Goal: Task Accomplishment & Management: Use online tool/utility

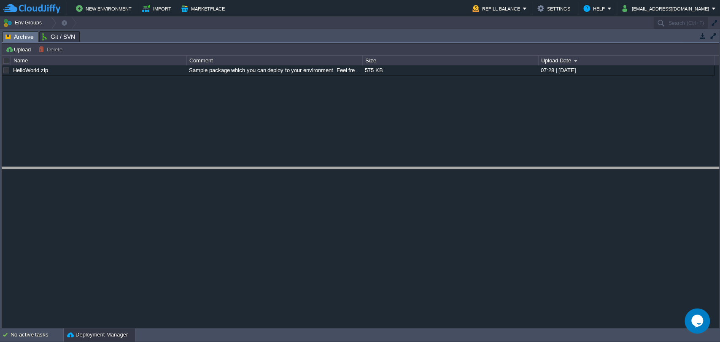
drag, startPoint x: 534, startPoint y: 31, endPoint x: 511, endPoint y: 168, distance: 138.6
click at [511, 168] on body "New Environment Import Marketplace Bonus ₹0.00 Upgrade Account Refill Balance S…" at bounding box center [360, 171] width 720 height 342
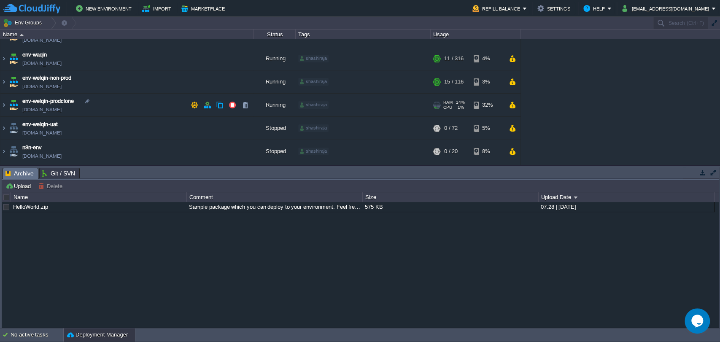
scroll to position [34, 0]
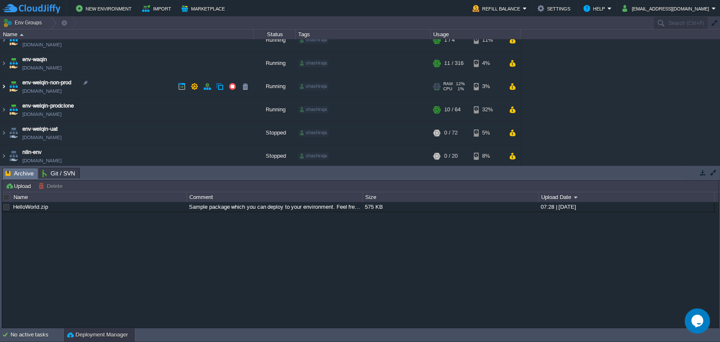
click at [5, 87] on img at bounding box center [3, 86] width 7 height 23
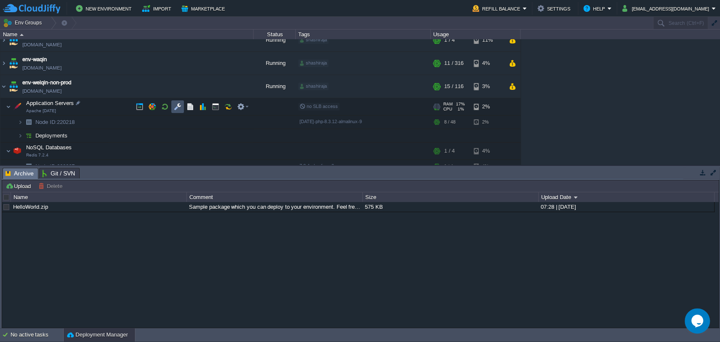
click at [175, 108] on button "button" at bounding box center [178, 107] width 8 height 8
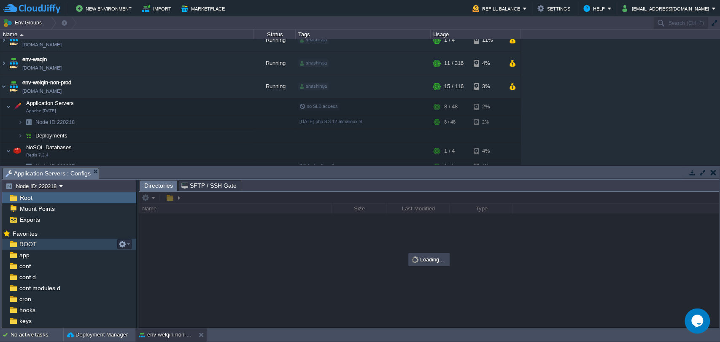
scroll to position [96, 0]
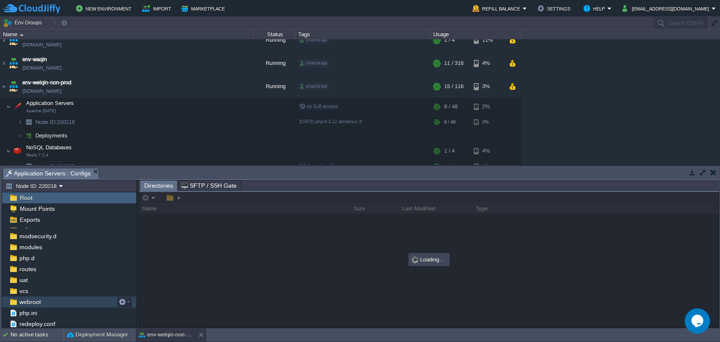
click at [30, 305] on span "webroot" at bounding box center [30, 302] width 24 height 8
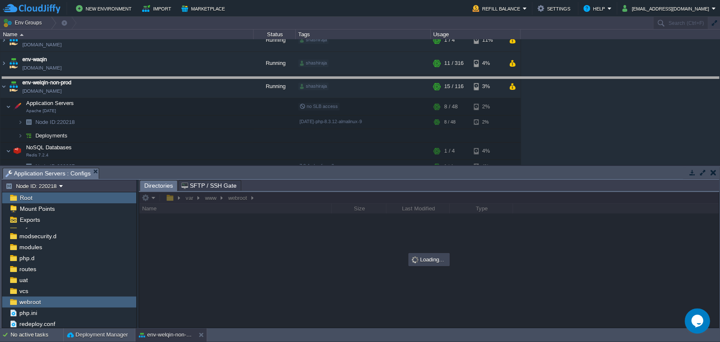
drag, startPoint x: 303, startPoint y: 171, endPoint x: 304, endPoint y: 75, distance: 96.2
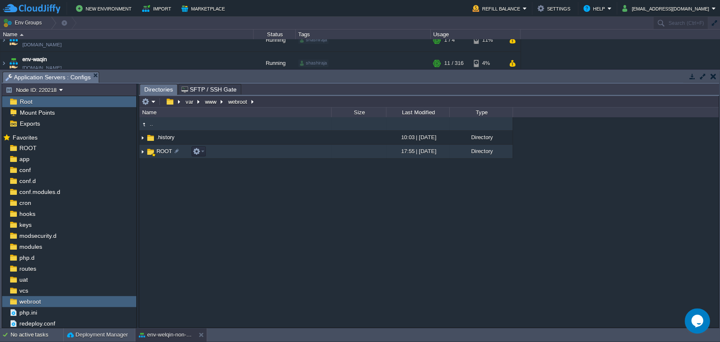
click at [162, 149] on span "ROOT" at bounding box center [164, 151] width 18 height 7
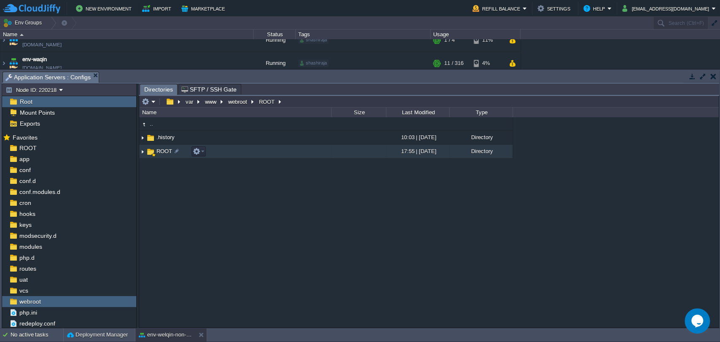
click at [162, 149] on span "ROOT" at bounding box center [164, 151] width 18 height 7
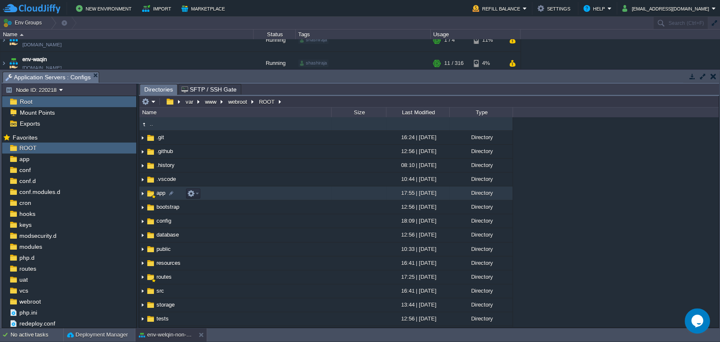
click at [161, 193] on span "app" at bounding box center [160, 192] width 11 height 7
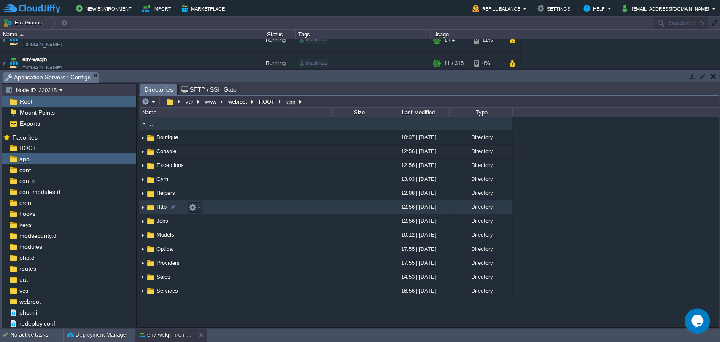
click at [161, 207] on span "Http" at bounding box center [161, 206] width 13 height 7
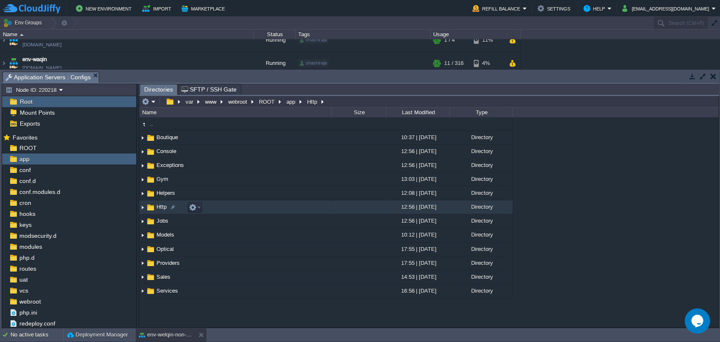
click at [161, 207] on span "Http" at bounding box center [161, 206] width 13 height 7
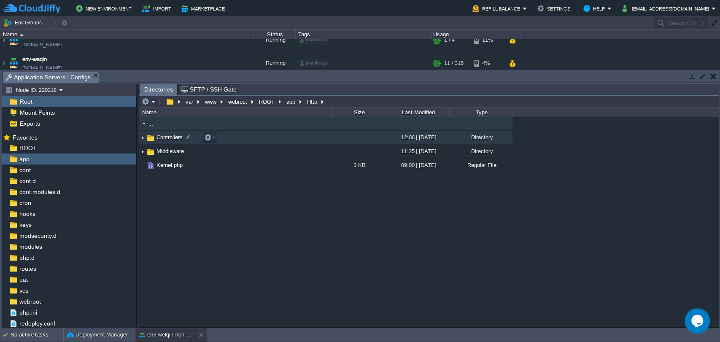
click at [168, 141] on span "Controllers" at bounding box center [169, 137] width 29 height 7
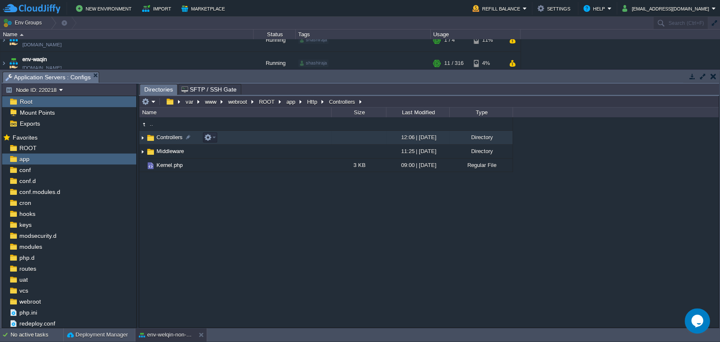
click at [168, 141] on span "Controllers" at bounding box center [169, 137] width 29 height 7
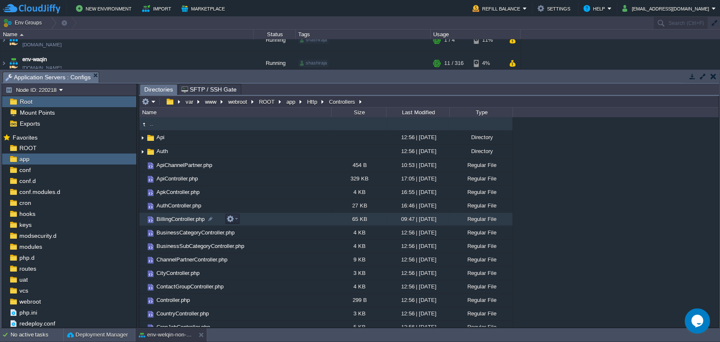
click at [187, 220] on span "BillingController.php" at bounding box center [180, 219] width 51 height 7
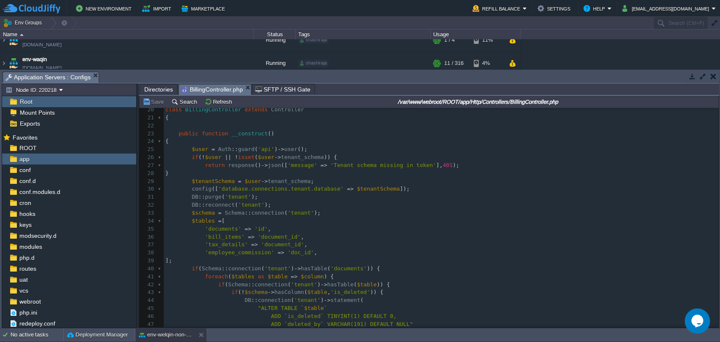
scroll to position [180, 0]
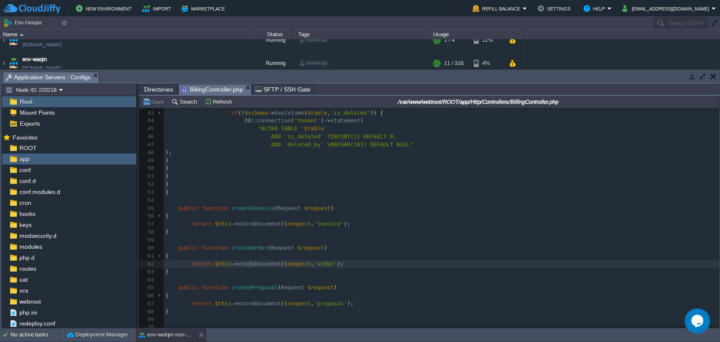
click at [250, 265] on div "1522 <?php 23 public function __construct () 24 { 25 $user = Auth :: guard ( 'a…" at bounding box center [441, 184] width 555 height 469
type textarea "storeDocument"
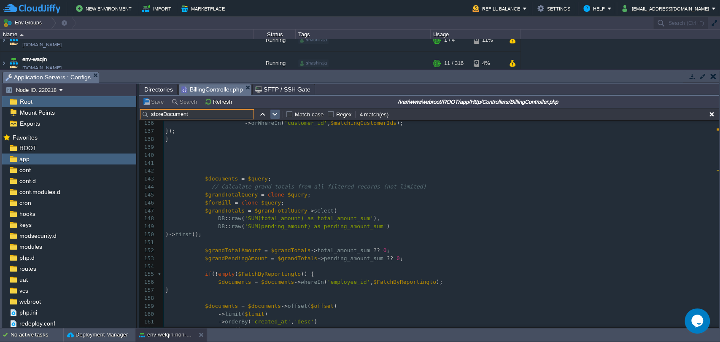
click at [273, 113] on button "button" at bounding box center [275, 115] width 8 height 8
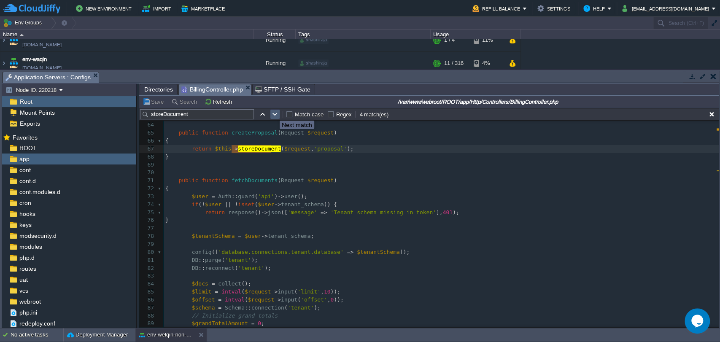
click at [273, 113] on button "button" at bounding box center [275, 115] width 8 height 8
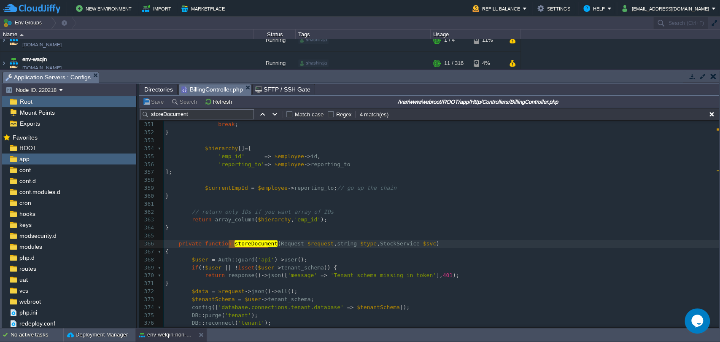
type textarea "StockService"
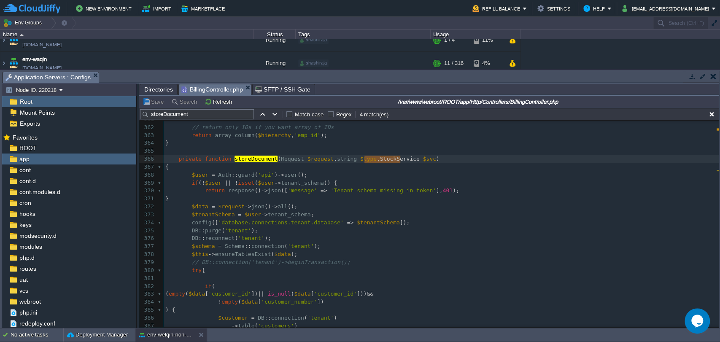
type input "StockService"
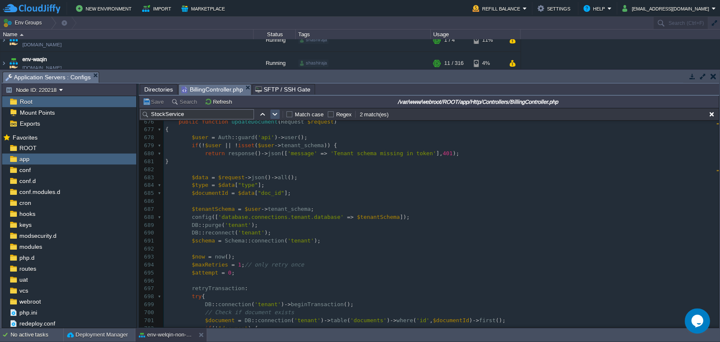
click at [273, 116] on button "button" at bounding box center [275, 115] width 8 height 8
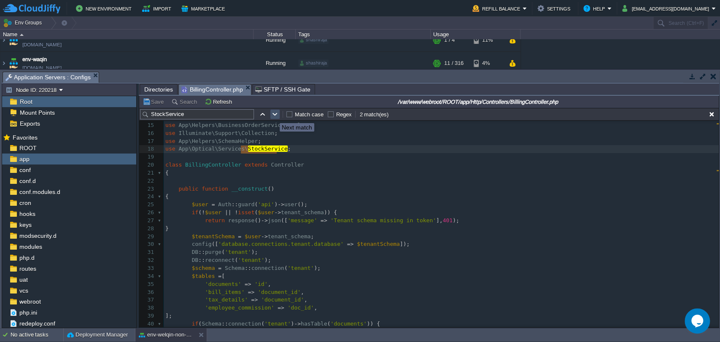
click at [273, 116] on button "button" at bounding box center [275, 115] width 8 height 8
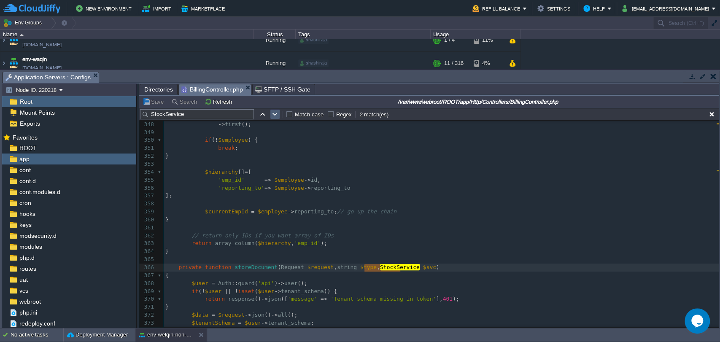
click at [274, 118] on button "button" at bounding box center [275, 115] width 8 height 8
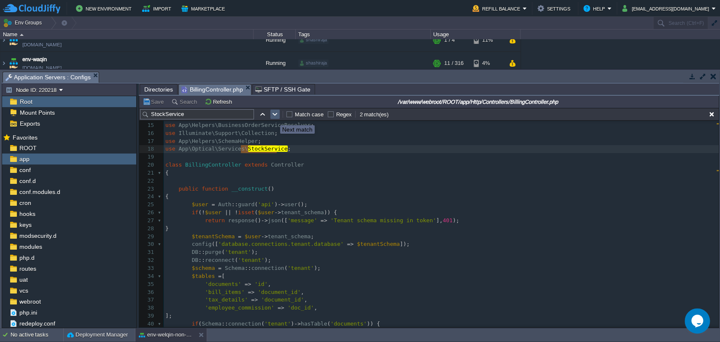
click at [274, 118] on button "button" at bounding box center [275, 115] width 8 height 8
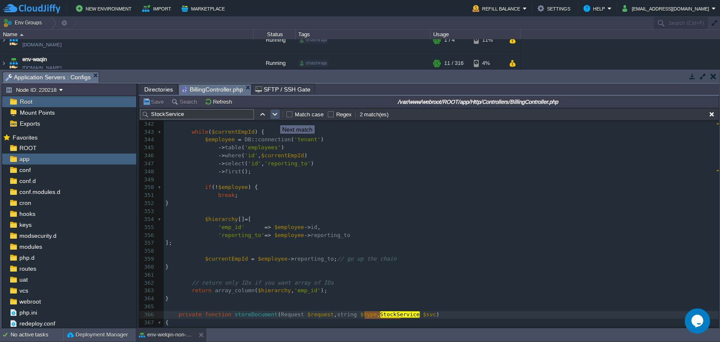
click at [274, 118] on button "button" at bounding box center [275, 115] width 8 height 8
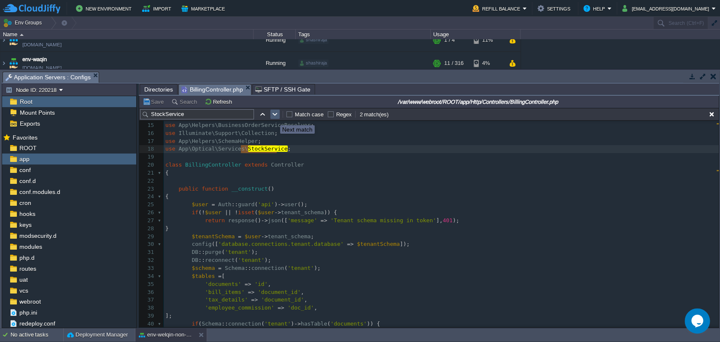
click at [274, 118] on button "button" at bounding box center [275, 115] width 8 height 8
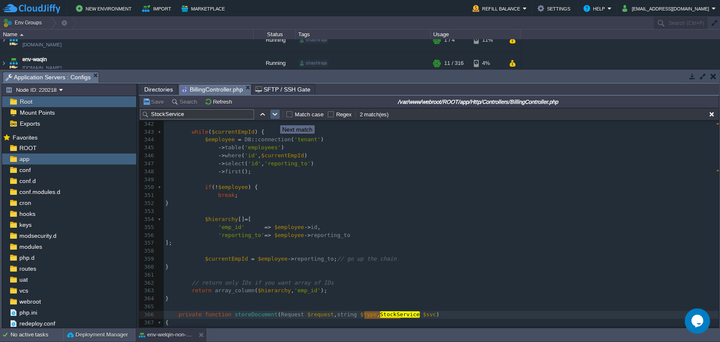
click at [274, 118] on button "button" at bounding box center [275, 115] width 8 height 8
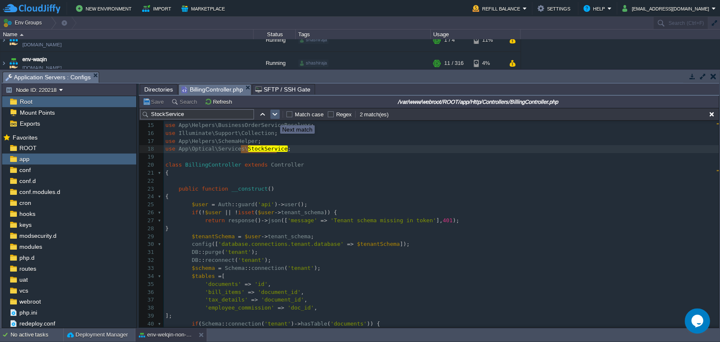
click at [274, 118] on button "button" at bounding box center [275, 115] width 8 height 8
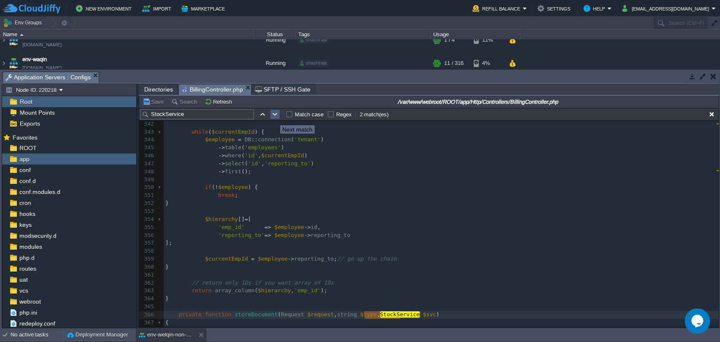
click at [274, 118] on button "button" at bounding box center [275, 115] width 8 height 8
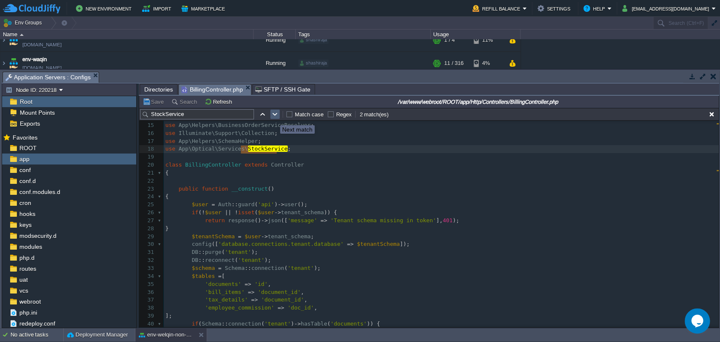
click at [274, 118] on button "button" at bounding box center [275, 115] width 8 height 8
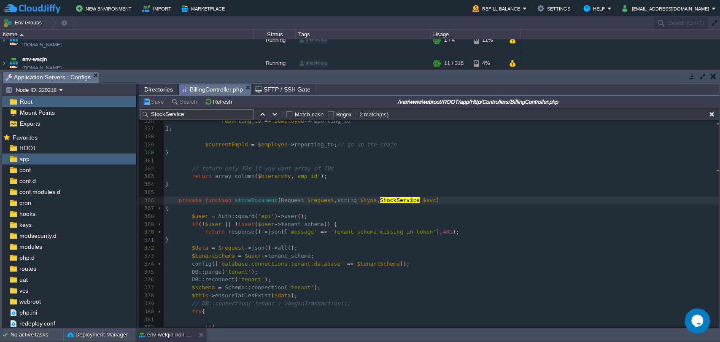
type textarea "$svc"
type input "$svc"
click at [275, 115] on button "button" at bounding box center [275, 115] width 8 height 8
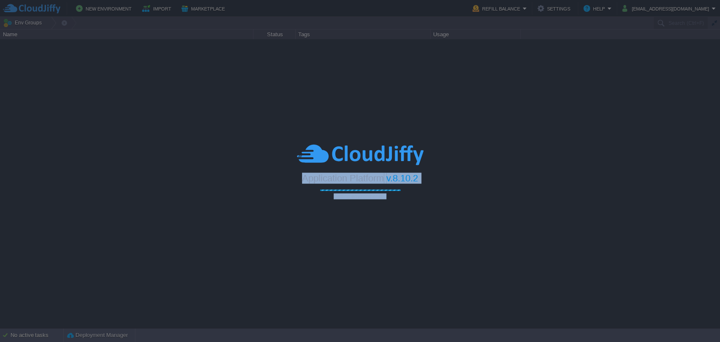
drag, startPoint x: 299, startPoint y: 181, endPoint x: 393, endPoint y: 198, distance: 96.0
click at [398, 200] on body "New Environment Import Marketplace Bonus ₹0.00 Upgrade Account Refill Balance S…" at bounding box center [360, 171] width 720 height 342
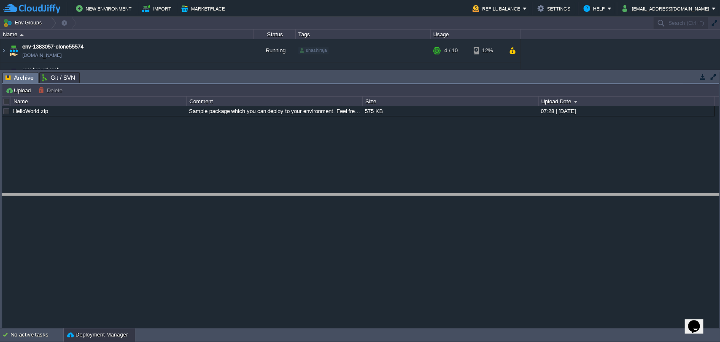
drag, startPoint x: 654, startPoint y: 77, endPoint x: 645, endPoint y: 227, distance: 150.0
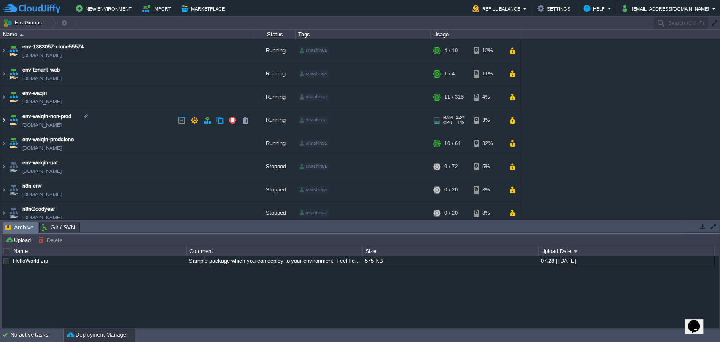
click at [5, 119] on img at bounding box center [3, 120] width 7 height 23
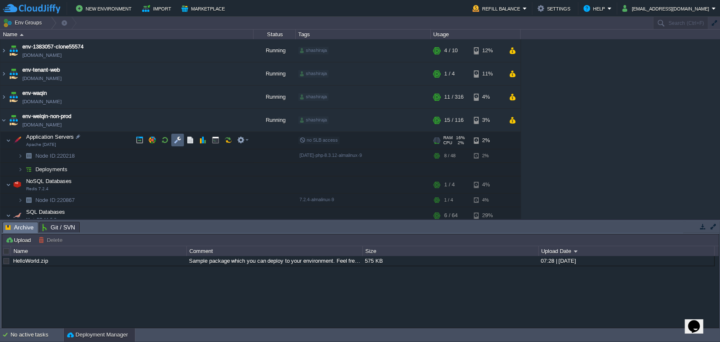
click at [174, 143] on button "button" at bounding box center [178, 140] width 8 height 8
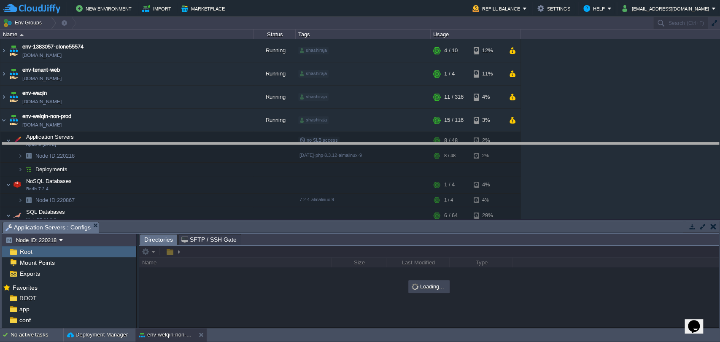
drag, startPoint x: 307, startPoint y: 228, endPoint x: 307, endPoint y: 92, distance: 136.3
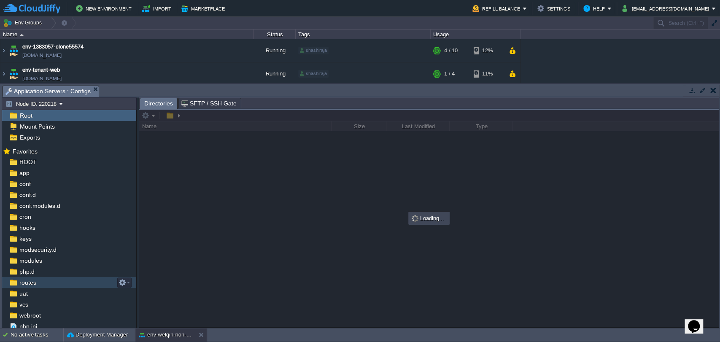
scroll to position [14, 0]
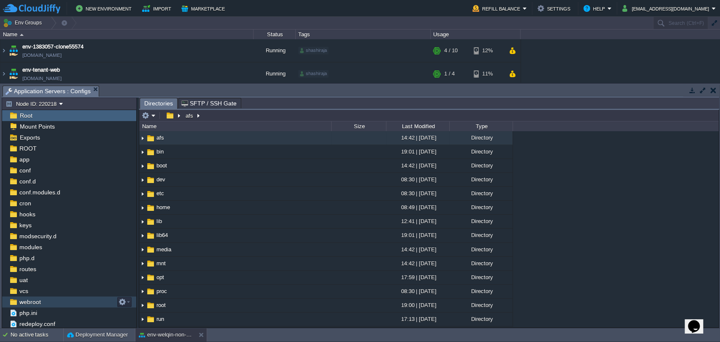
click at [40, 304] on span "webroot" at bounding box center [30, 302] width 24 height 8
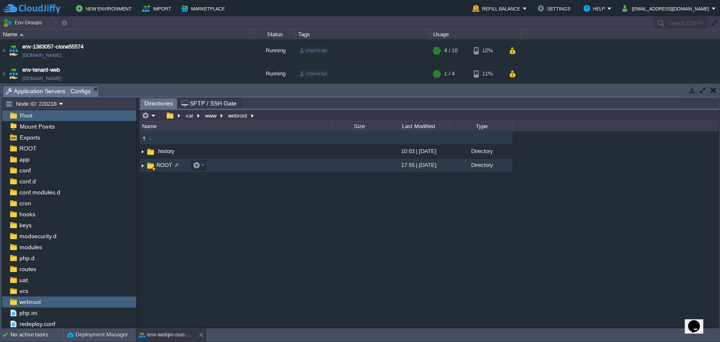
click at [164, 167] on span "ROOT" at bounding box center [164, 165] width 18 height 7
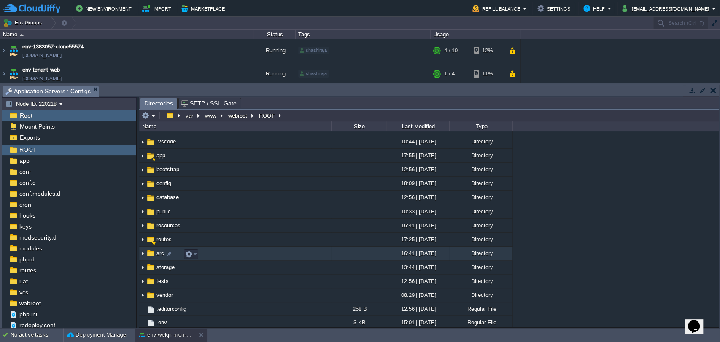
scroll to position [59, 0]
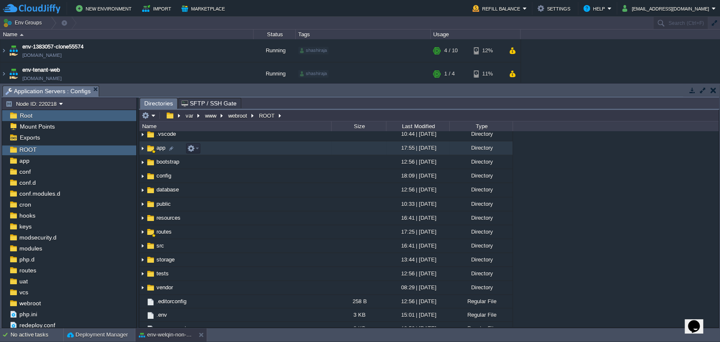
click at [162, 149] on span "app" at bounding box center [160, 147] width 11 height 7
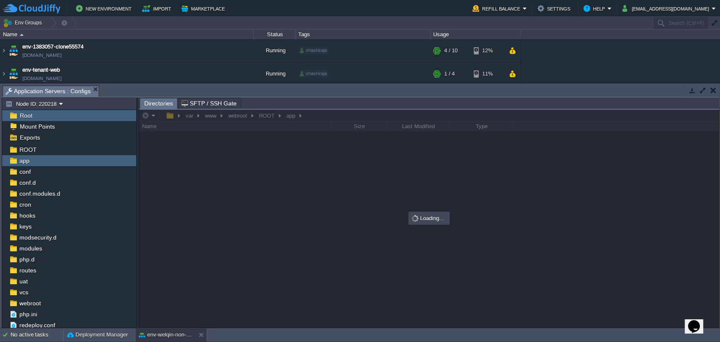
scroll to position [0, 0]
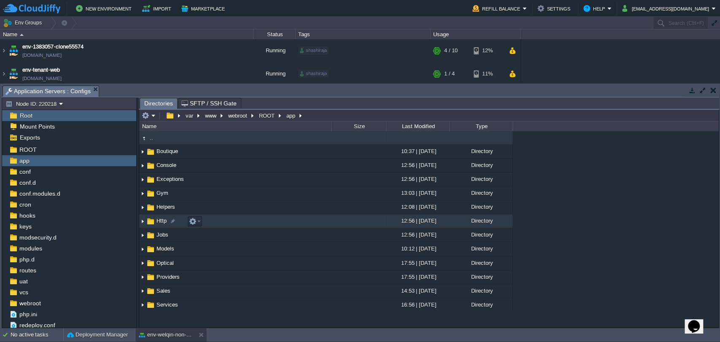
click at [160, 219] on span "Http" at bounding box center [161, 220] width 13 height 7
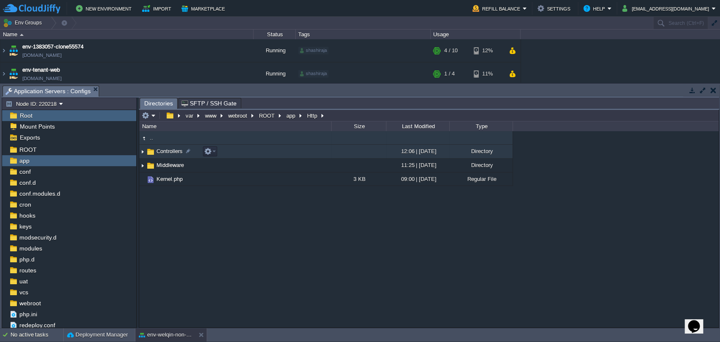
click at [169, 151] on span "Controllers" at bounding box center [169, 151] width 29 height 7
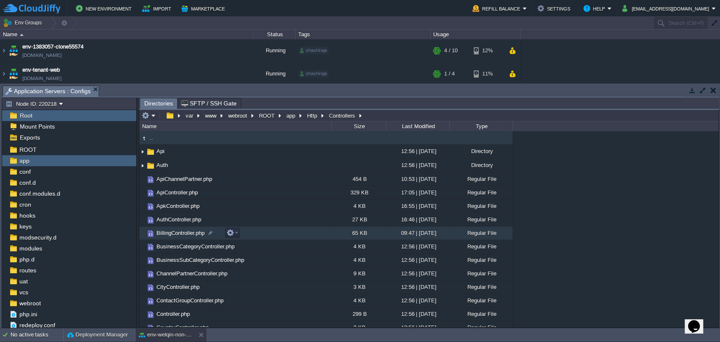
click at [169, 238] on td "BillingController.php" at bounding box center [235, 234] width 192 height 14
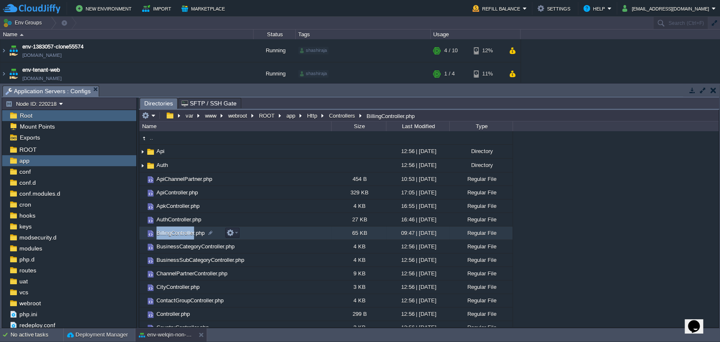
click at [169, 238] on td "BillingController.php" at bounding box center [235, 234] width 192 height 14
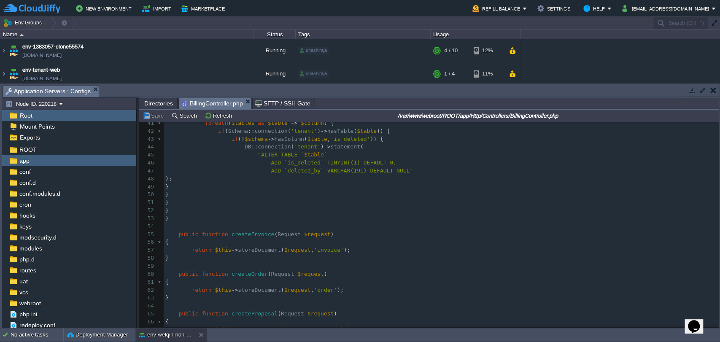
scroll to position [448, 0]
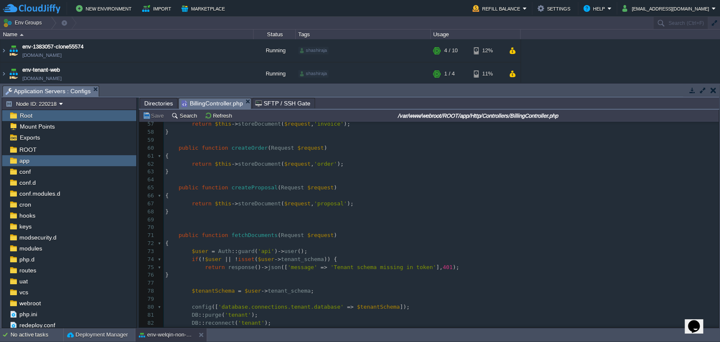
click at [242, 147] on div "1522 <?php 47 ADD `deleted_by` VARCHAR(191) DEFAULT NULL" 48 ); 49 } 50 } 51 } …" at bounding box center [441, 224] width 555 height 366
type textarea "createOrder"
click at [249, 166] on div "x <?php 47 ADD `deleted_by` VARCHAR(191) DEFAULT NULL" 48 ); 49 } 50 } 51 } 52 …" at bounding box center [441, 224] width 555 height 366
type textarea "storeDocument"
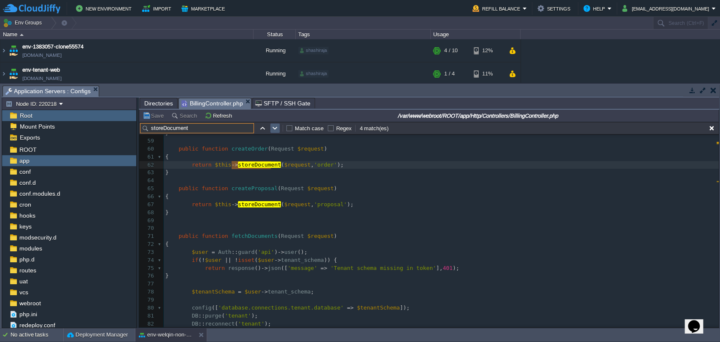
click at [277, 129] on button "button" at bounding box center [275, 128] width 8 height 8
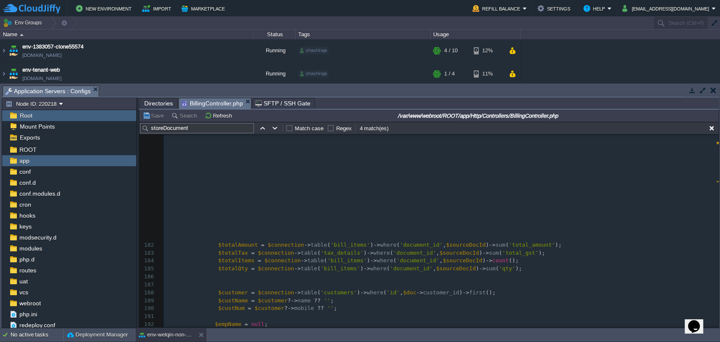
scroll to position [1294, 0]
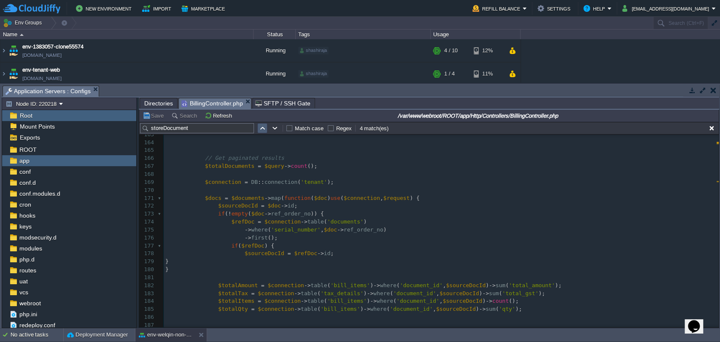
click at [267, 129] on td at bounding box center [262, 128] width 10 height 10
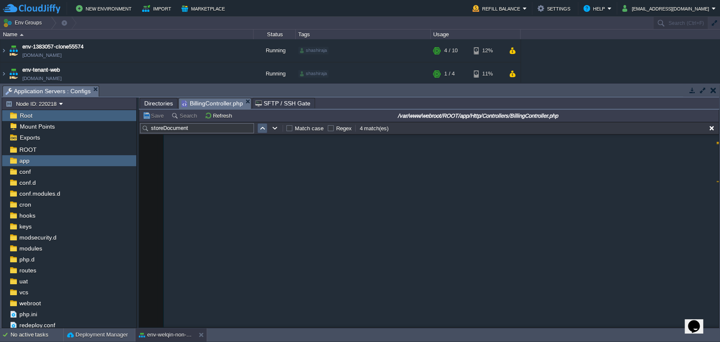
scroll to position [502, 0]
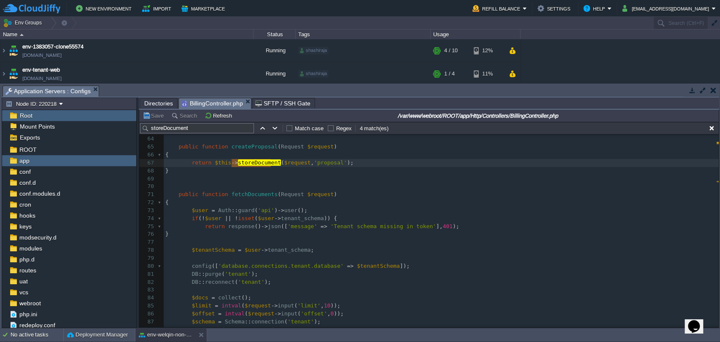
type textarea "proposal"
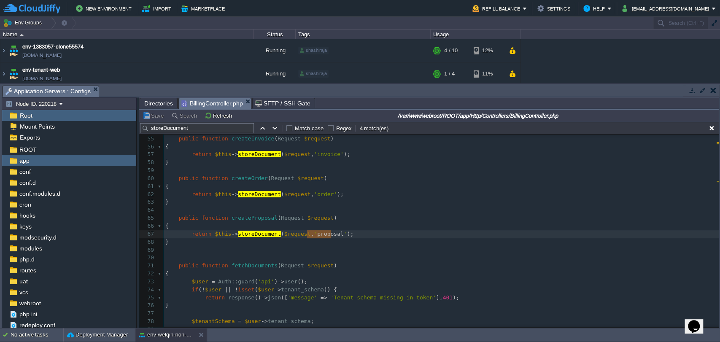
scroll to position [429, 0]
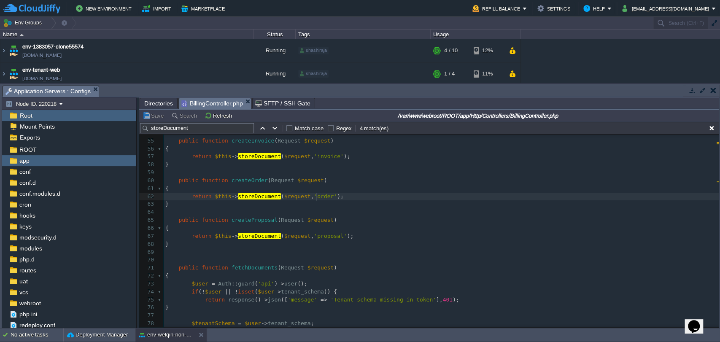
click at [316, 197] on div "x private function storeDocument ( Request $request , string $type , StockServi…" at bounding box center [441, 260] width 555 height 453
